Goal: Task Accomplishment & Management: Complete application form

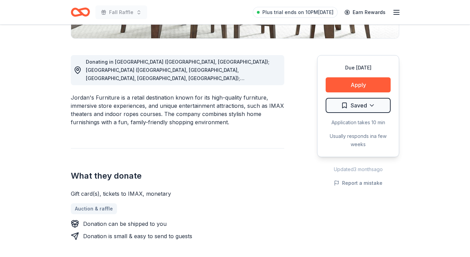
scroll to position [114, 0]
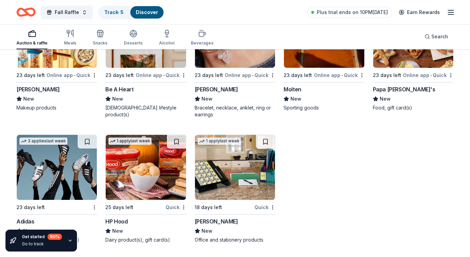
scroll to position [4044, 0]
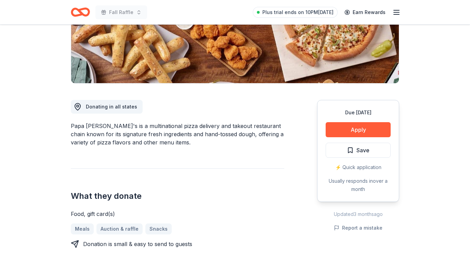
scroll to position [142, 0]
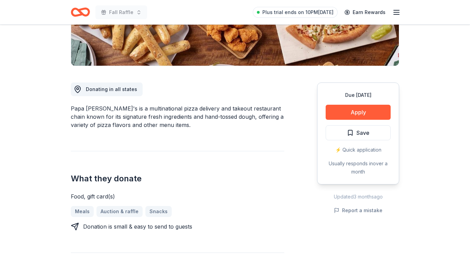
drag, startPoint x: 360, startPoint y: 112, endPoint x: 249, endPoint y: 172, distance: 125.2
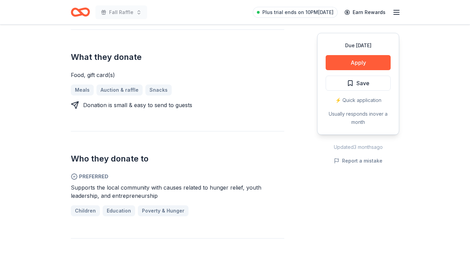
scroll to position [260, 0]
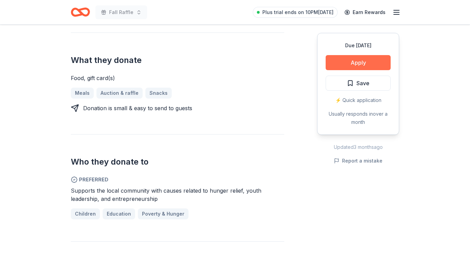
click at [349, 58] on button "Apply" at bounding box center [358, 62] width 65 height 15
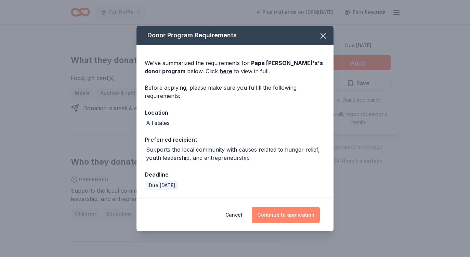
click at [283, 218] on button "Continue to application" at bounding box center [286, 215] width 68 height 16
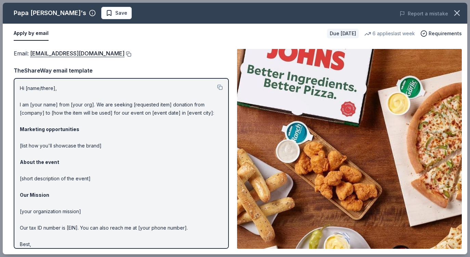
click at [125, 52] on button at bounding box center [128, 53] width 7 height 5
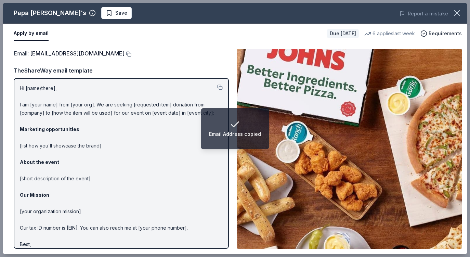
click at [125, 52] on button at bounding box center [128, 53] width 7 height 5
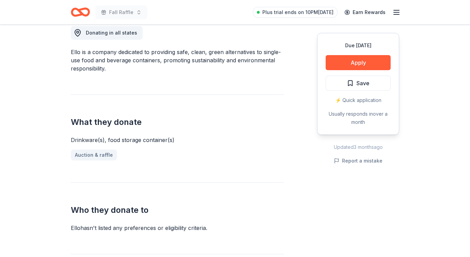
scroll to position [193, 0]
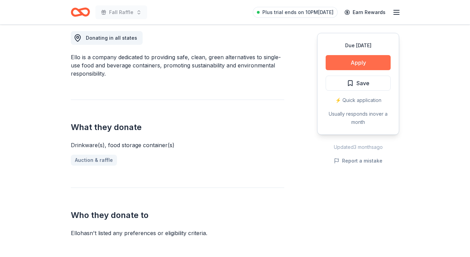
click at [348, 63] on button "Apply" at bounding box center [358, 62] width 65 height 15
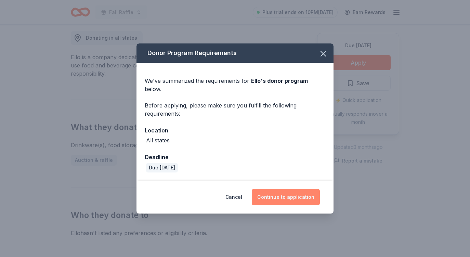
click at [285, 195] on button "Continue to application" at bounding box center [286, 197] width 68 height 16
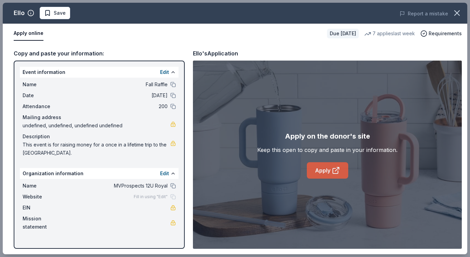
click at [321, 172] on link "Apply" at bounding box center [327, 170] width 41 height 16
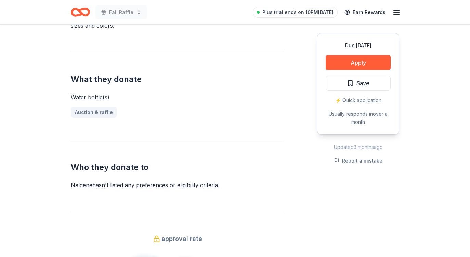
scroll to position [227, 0]
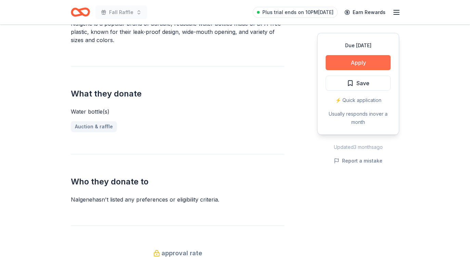
click at [358, 57] on button "Apply" at bounding box center [358, 62] width 65 height 15
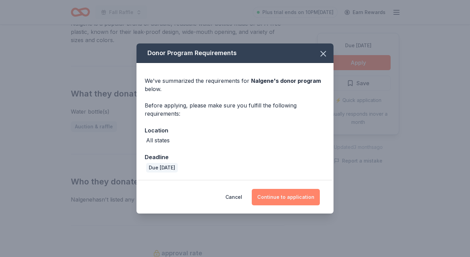
click at [278, 199] on button "Continue to application" at bounding box center [286, 197] width 68 height 16
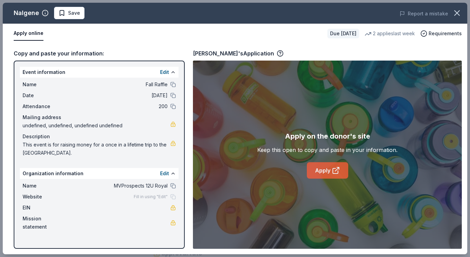
click at [314, 177] on link "Apply" at bounding box center [327, 170] width 41 height 16
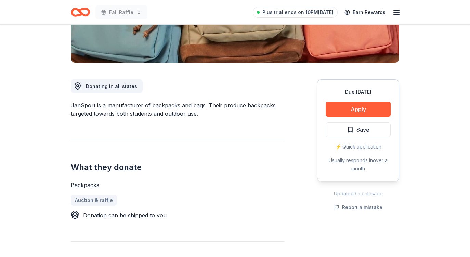
scroll to position [135, 0]
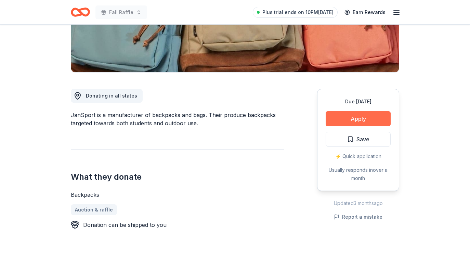
click at [349, 121] on button "Apply" at bounding box center [358, 118] width 65 height 15
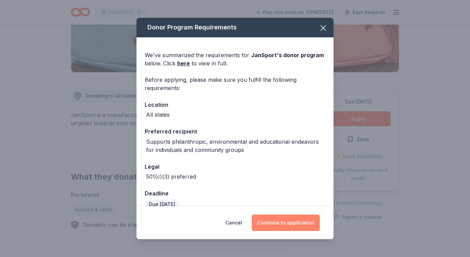
click at [277, 220] on button "Continue to application" at bounding box center [286, 222] width 68 height 16
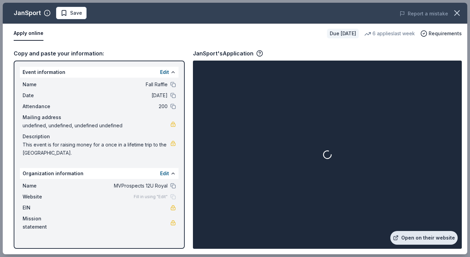
click at [418, 236] on link "Open on their website" at bounding box center [423, 238] width 67 height 14
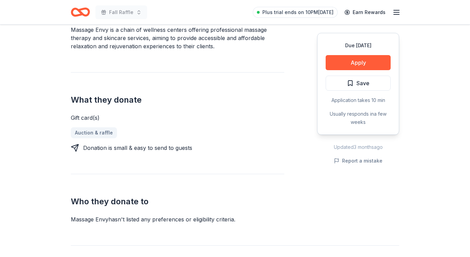
scroll to position [195, 0]
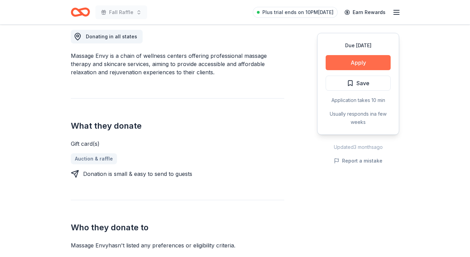
click at [366, 62] on button "Apply" at bounding box center [358, 62] width 65 height 15
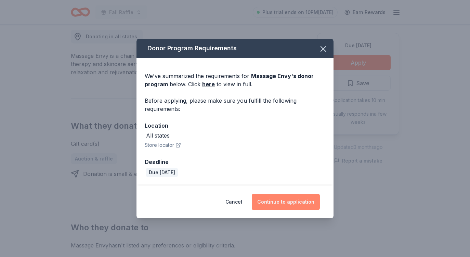
click at [282, 204] on button "Continue to application" at bounding box center [286, 202] width 68 height 16
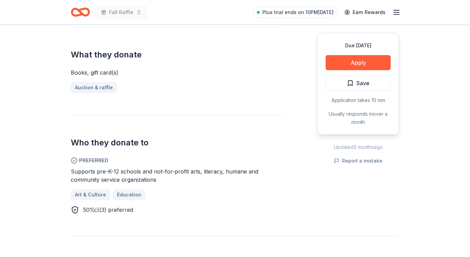
scroll to position [266, 0]
click at [347, 59] on button "Apply" at bounding box center [358, 62] width 65 height 15
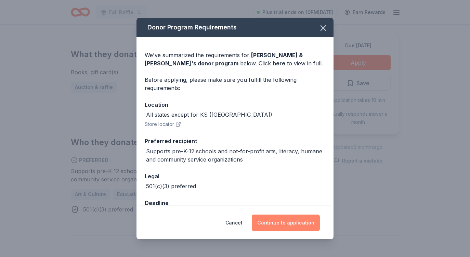
click at [290, 221] on button "Continue to application" at bounding box center [286, 222] width 68 height 16
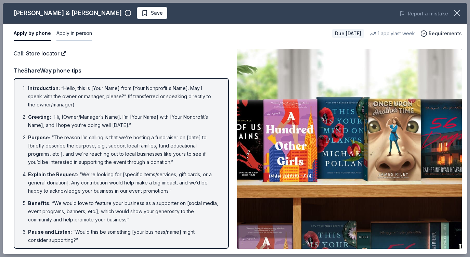
click at [71, 34] on button "Apply in person" at bounding box center [74, 33] width 36 height 14
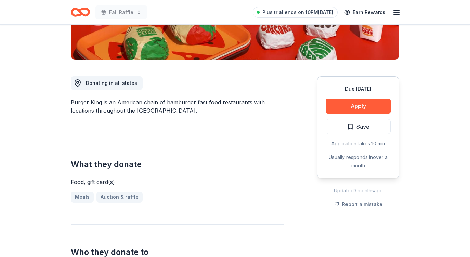
scroll to position [171, 0]
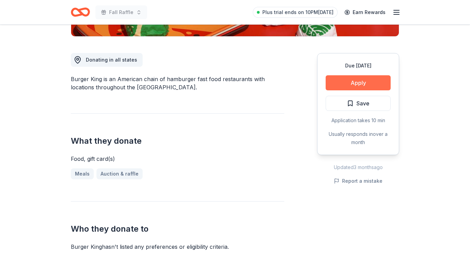
click at [351, 86] on button "Apply" at bounding box center [358, 82] width 65 height 15
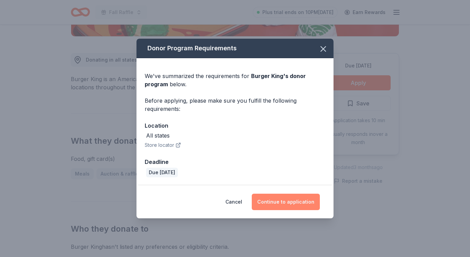
click at [292, 201] on button "Continue to application" at bounding box center [286, 202] width 68 height 16
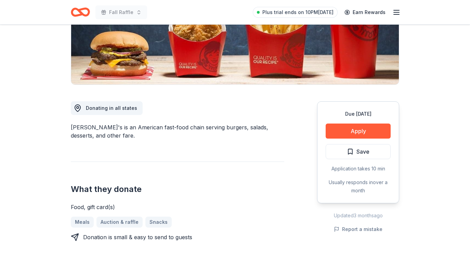
scroll to position [154, 0]
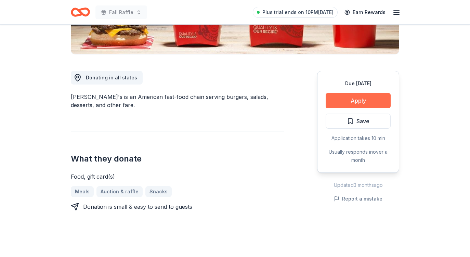
click at [339, 101] on button "Apply" at bounding box center [358, 100] width 65 height 15
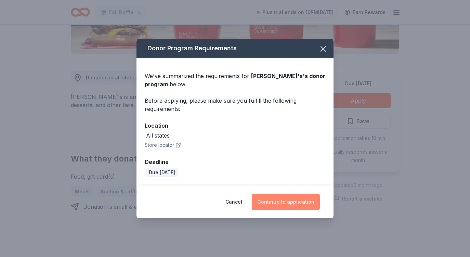
click at [294, 198] on button "Continue to application" at bounding box center [286, 202] width 68 height 16
